Goal: Navigation & Orientation: Go to known website

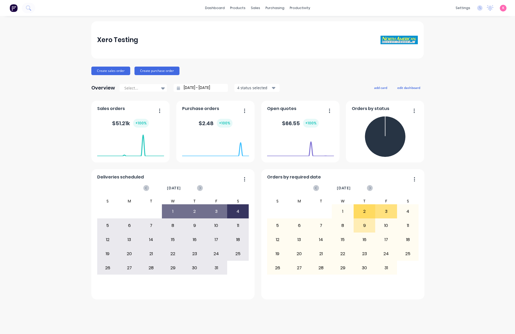
click at [13, 210] on div "Xero Testing Create sales order Create purchase order Overview Select... 12/09/…" at bounding box center [257, 174] width 515 height 307
click at [67, 194] on div "Xero Testing Create sales order Create purchase order Overview Select... 12/09/…" at bounding box center [257, 174] width 515 height 307
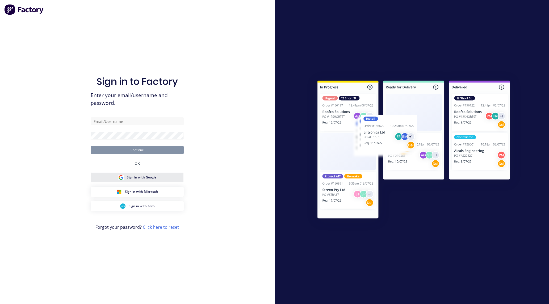
click at [143, 179] on span "Sign in with Google" at bounding box center [142, 177] width 30 height 5
